Goal: Find specific page/section: Find specific page/section

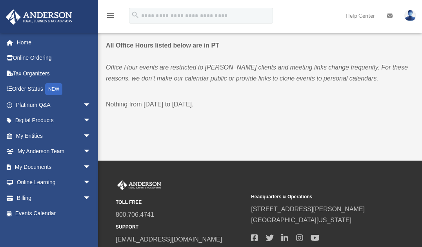
click at [33, 138] on link "My Entities arrow_drop_down" at bounding box center [53, 136] width 97 height 16
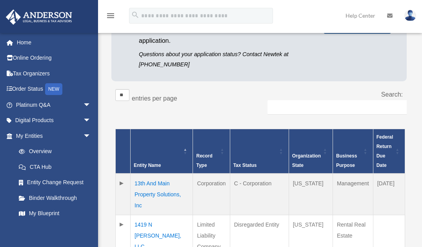
scroll to position [94, 0]
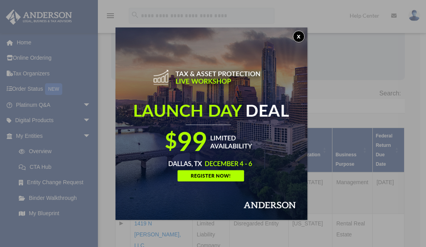
click at [221, 114] on img at bounding box center [212, 123] width 192 height 192
click at [298, 33] on button "x" at bounding box center [299, 37] width 12 height 12
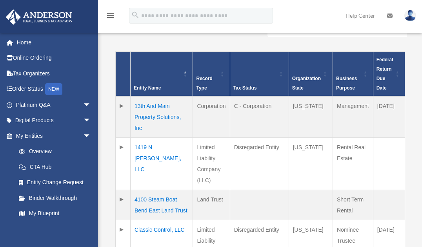
scroll to position [188, 0]
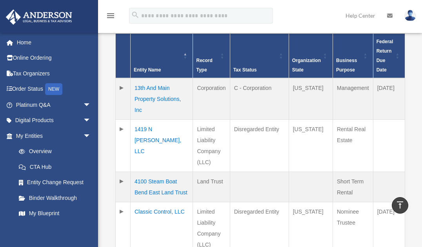
click at [149, 120] on td "1419 N [PERSON_NAME], LLC" at bounding box center [162, 146] width 62 height 52
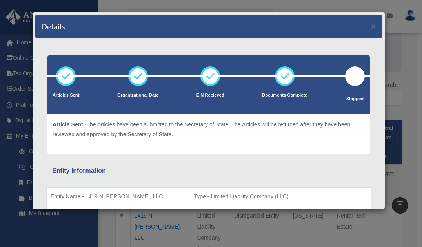
scroll to position [31, 0]
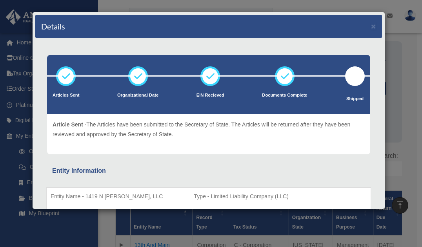
click at [371, 27] on div "Details ×" at bounding box center [208, 26] width 347 height 23
